Goal: Use online tool/utility: Utilize a website feature to perform a specific function

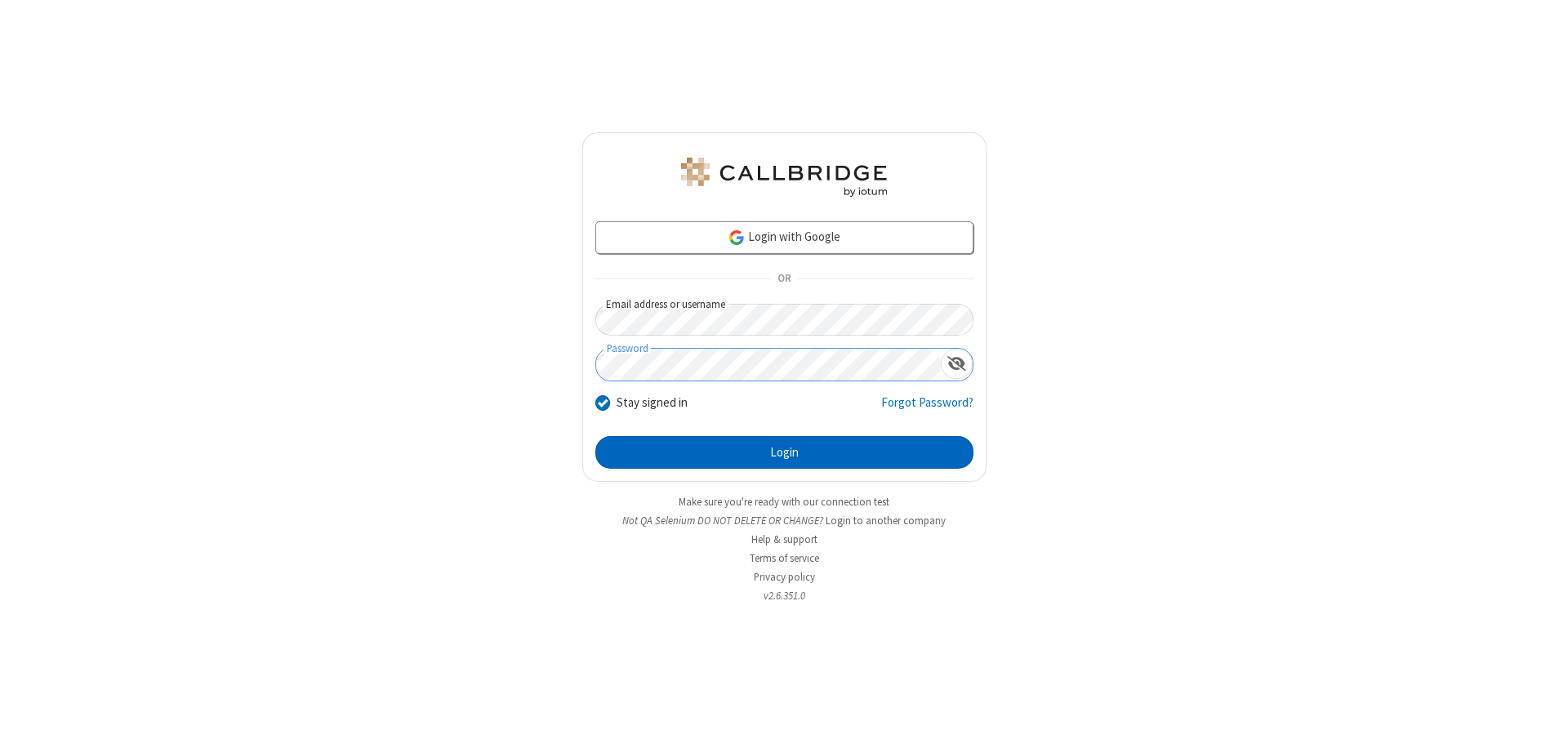
click at [784, 452] on button "Login" at bounding box center [785, 452] width 378 height 32
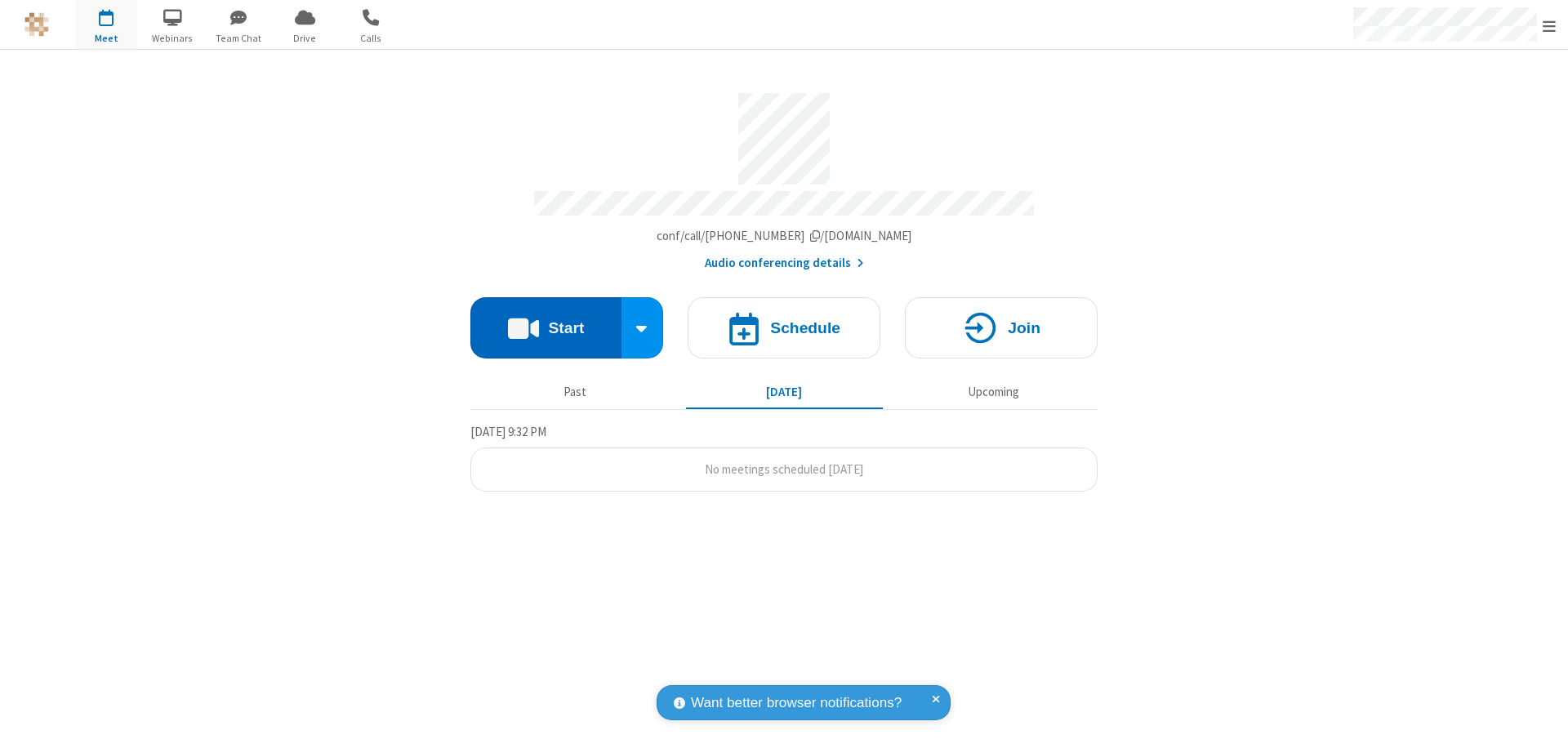
click at [546, 320] on button "Start" at bounding box center [546, 328] width 151 height 61
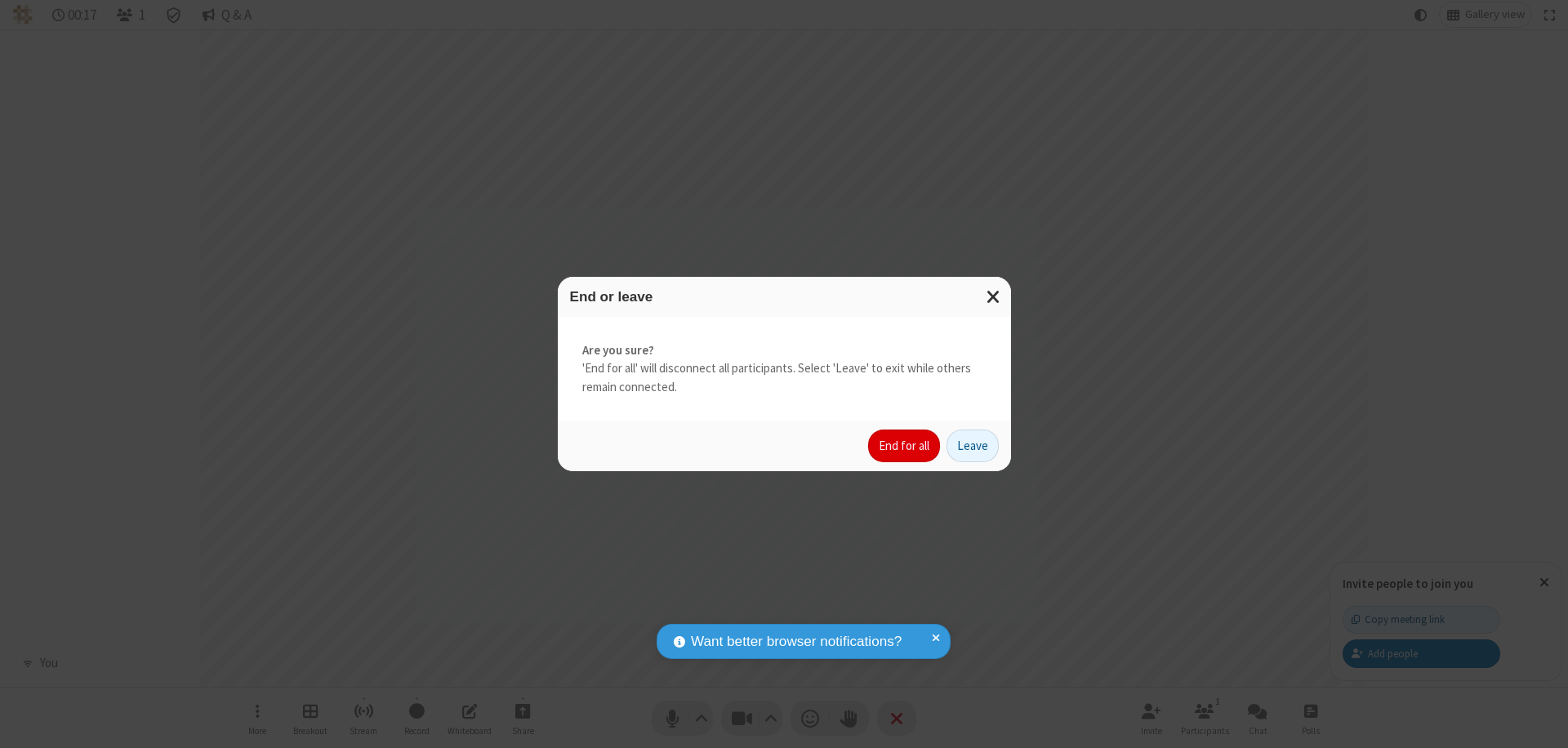
click at [905, 446] on button "End for all" at bounding box center [904, 445] width 72 height 32
